Goal: Task Accomplishment & Management: Use online tool/utility

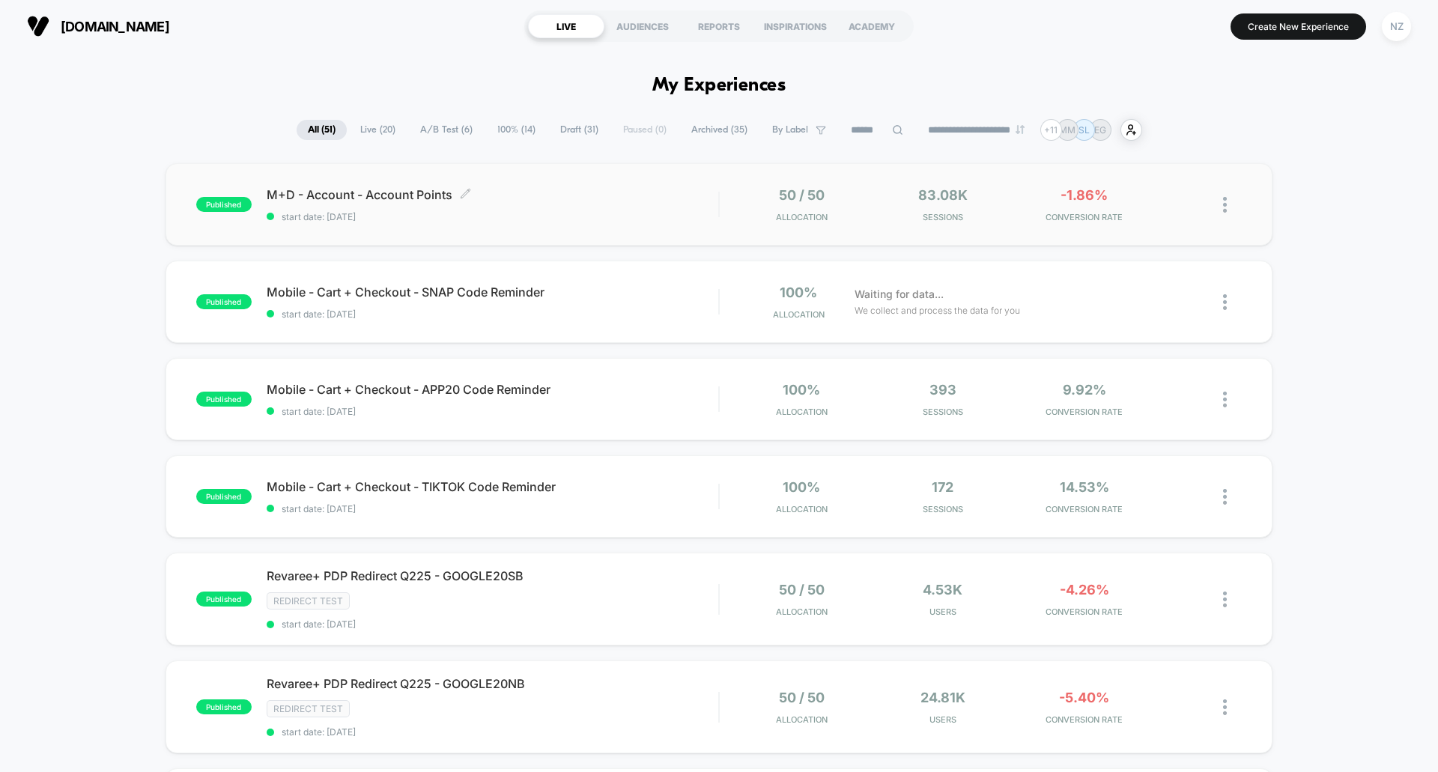
scroll to position [75, 0]
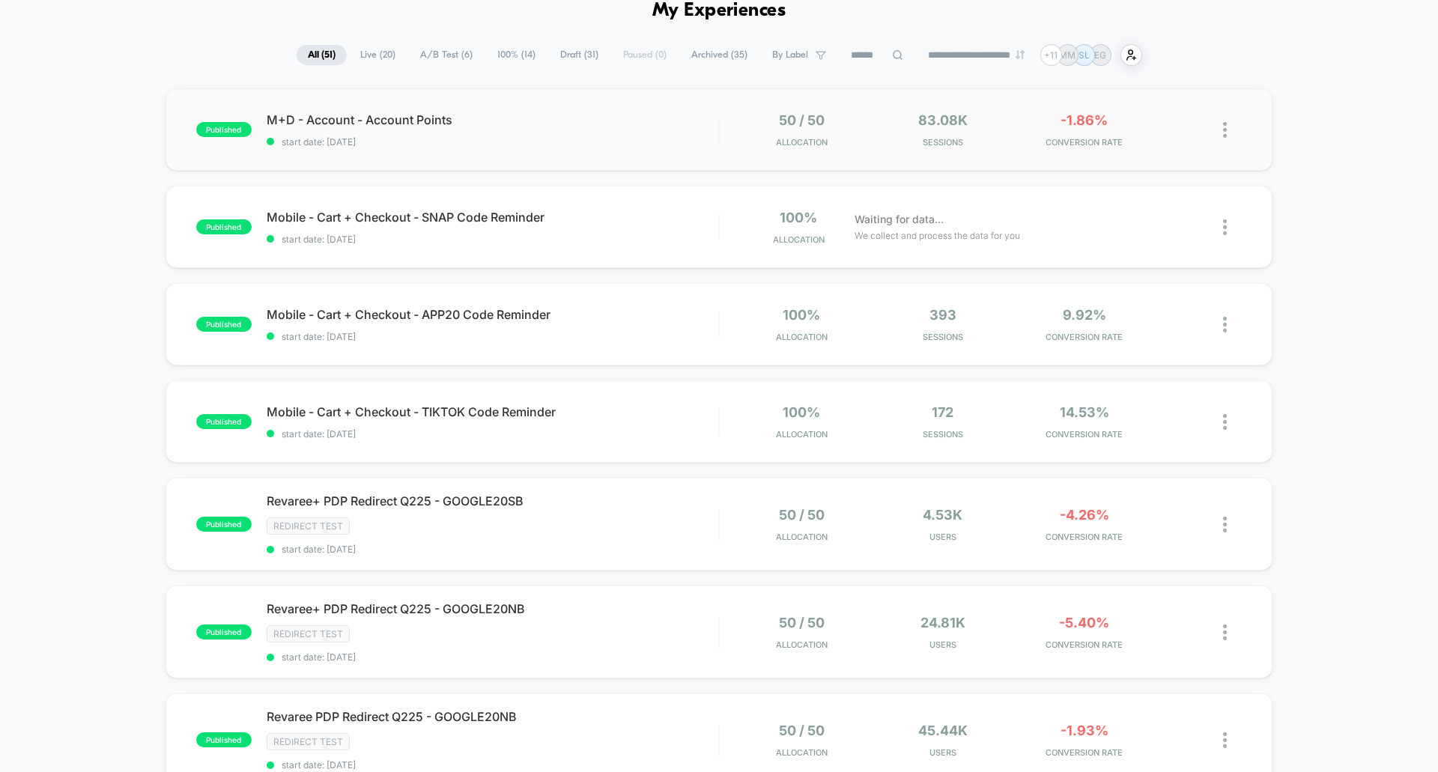
click at [536, 106] on div "published M+D - Account - Account Points start date: [DATE] 50 / 50 Allocation …" at bounding box center [719, 129] width 1107 height 82
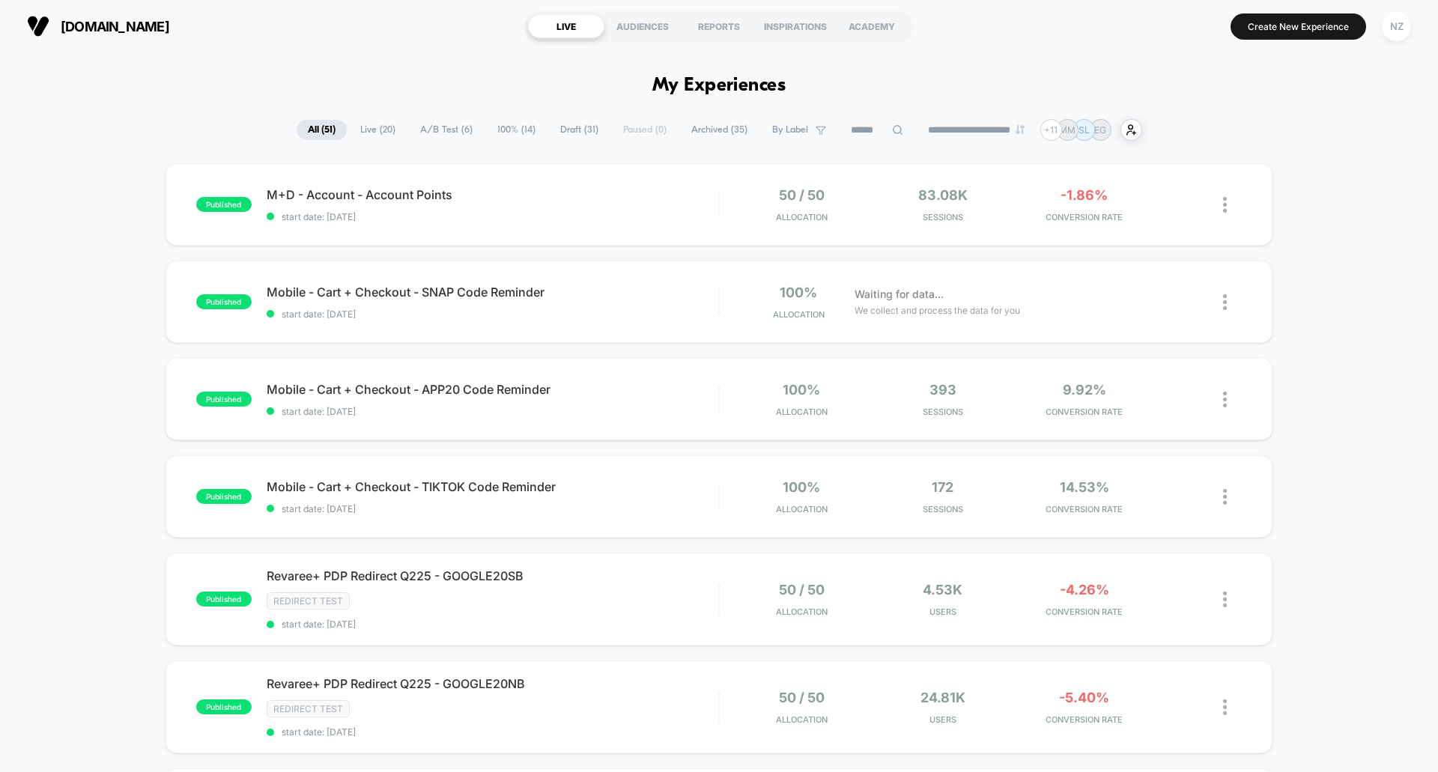
click at [892, 131] on icon at bounding box center [897, 129] width 11 height 11
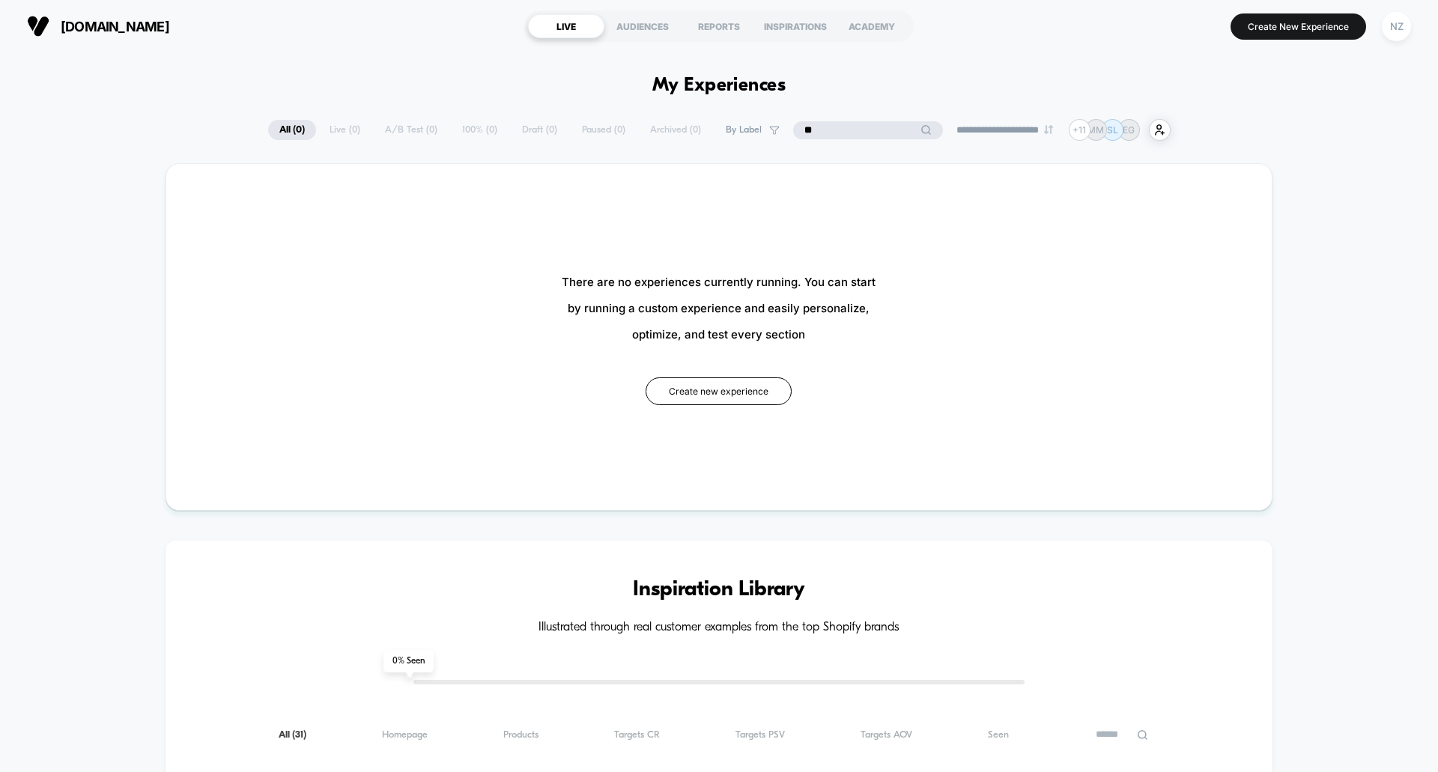
type input "*"
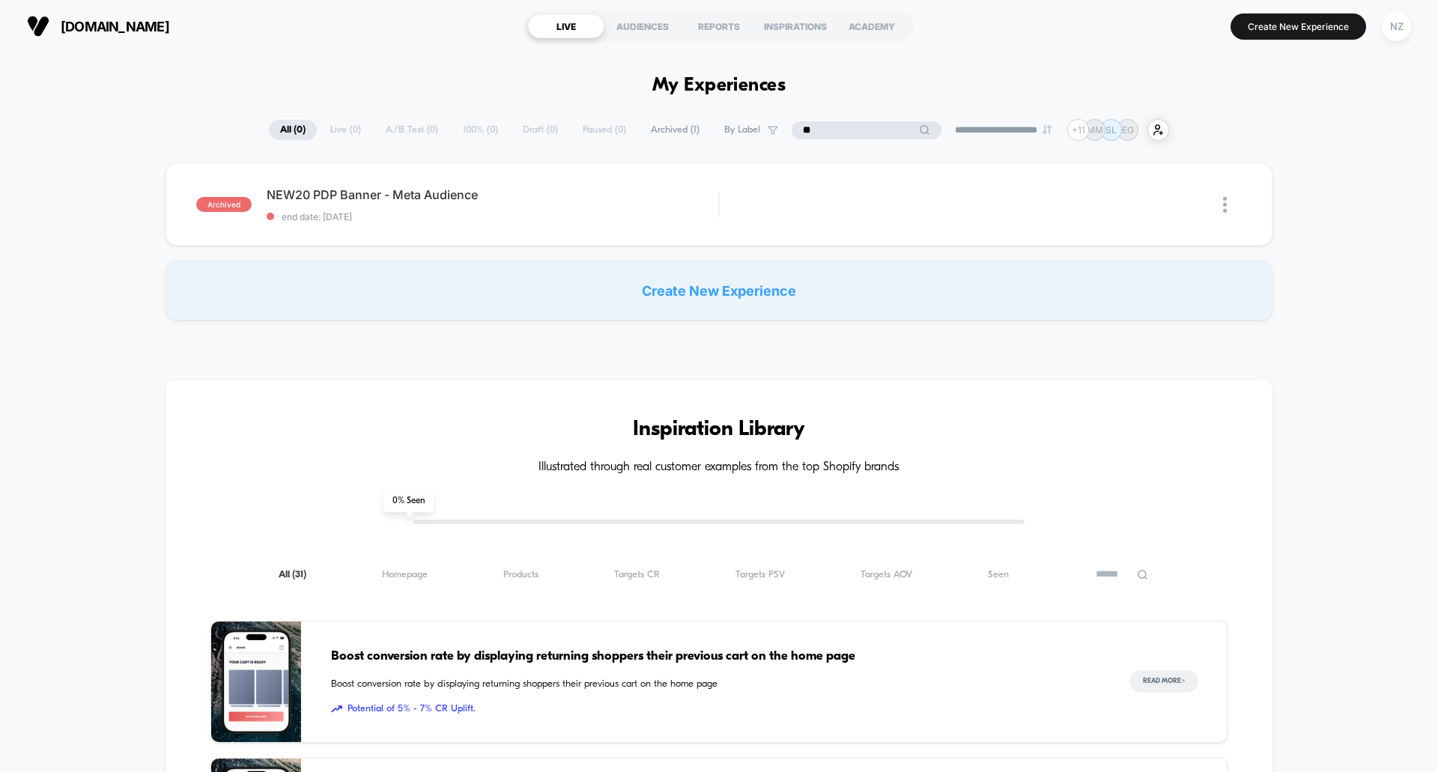
type input "*"
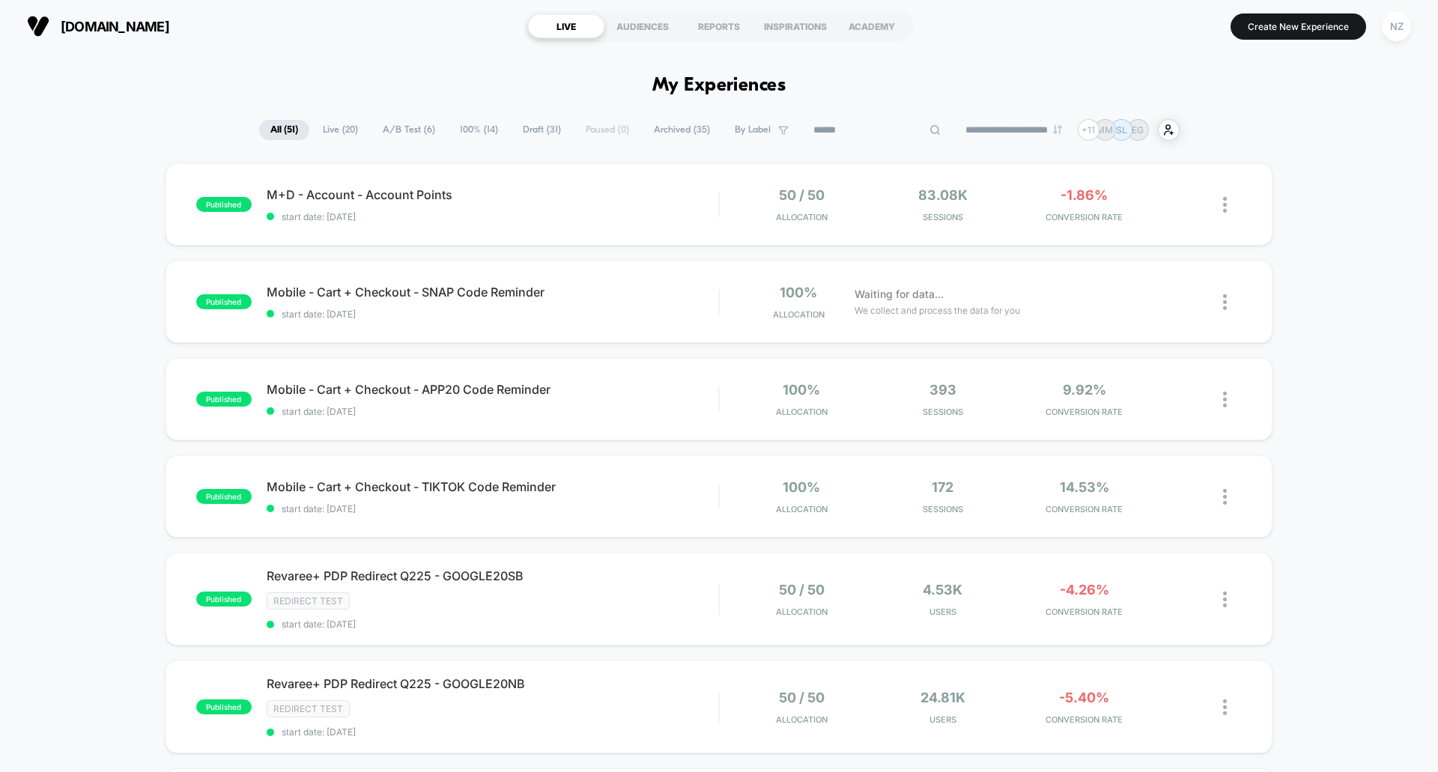
click at [330, 136] on span "Live ( 20 )" at bounding box center [341, 130] width 58 height 20
click at [536, 208] on div "M+D - Account - Account Points Click to edit experience details Click to edit e…" at bounding box center [493, 204] width 452 height 35
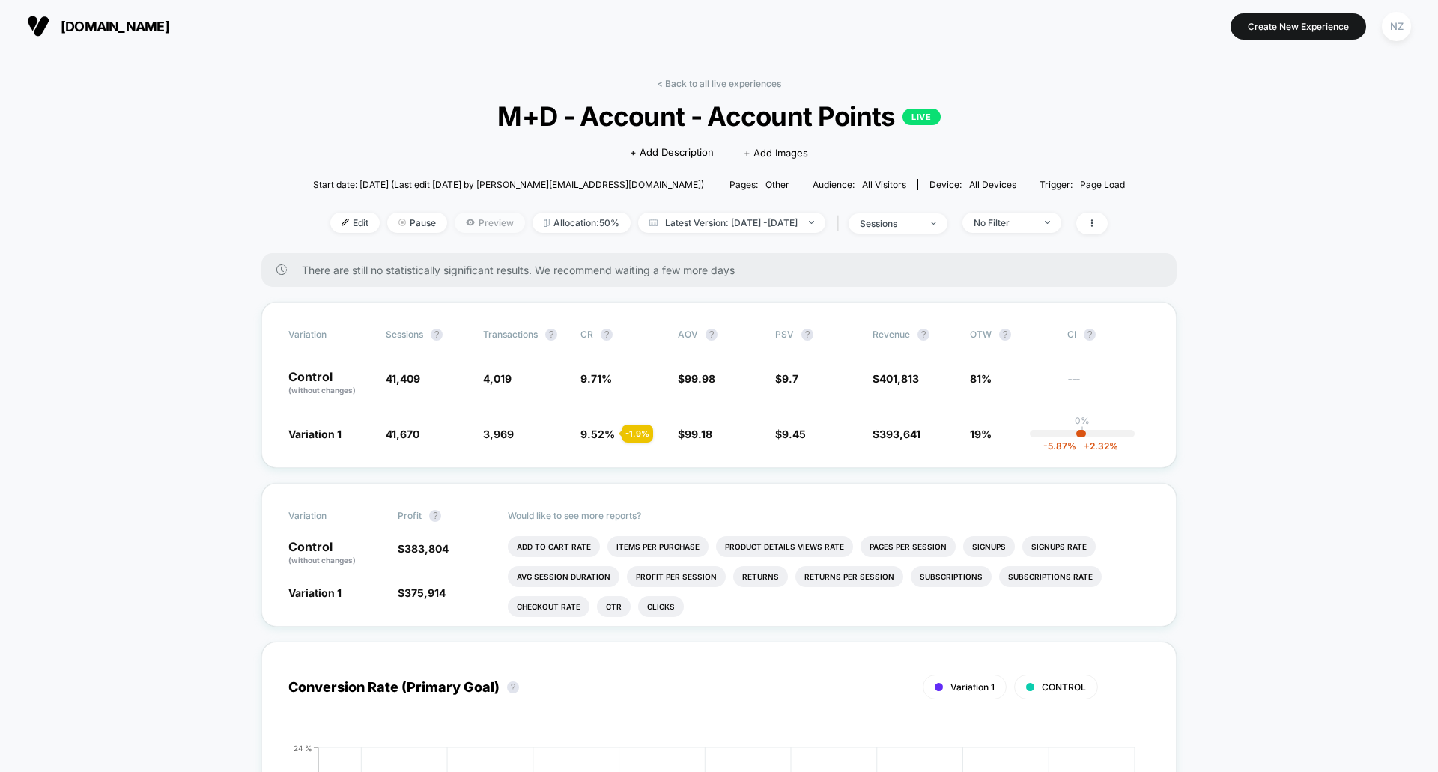
click at [464, 219] on span "Preview" at bounding box center [490, 223] width 70 height 20
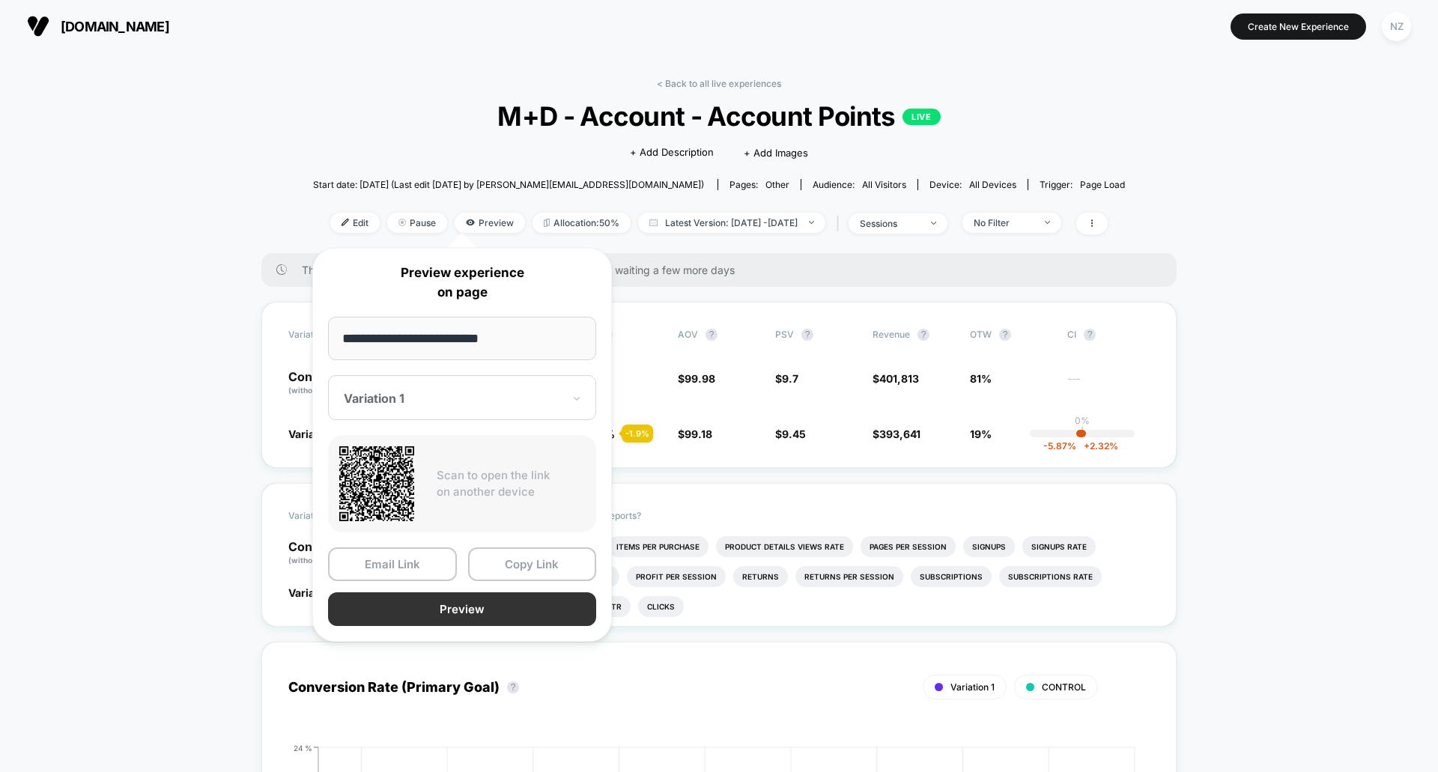
click at [436, 603] on button "Preview" at bounding box center [462, 609] width 268 height 34
